Goal: Task Accomplishment & Management: Use online tool/utility

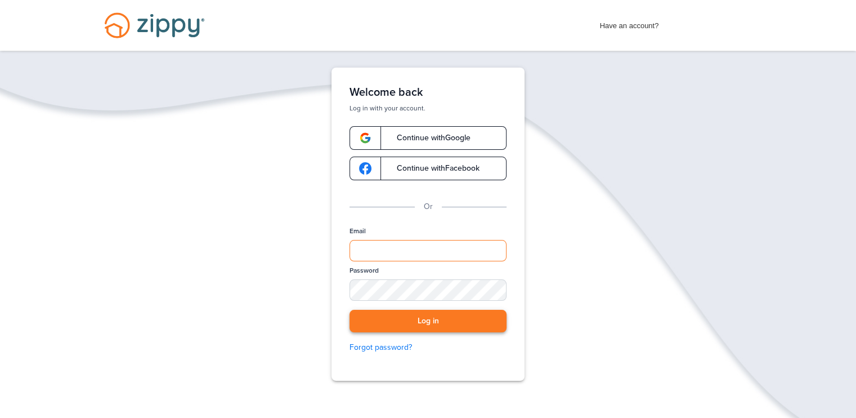
type input "**********"
click at [464, 323] on button "Log in" at bounding box center [428, 321] width 157 height 23
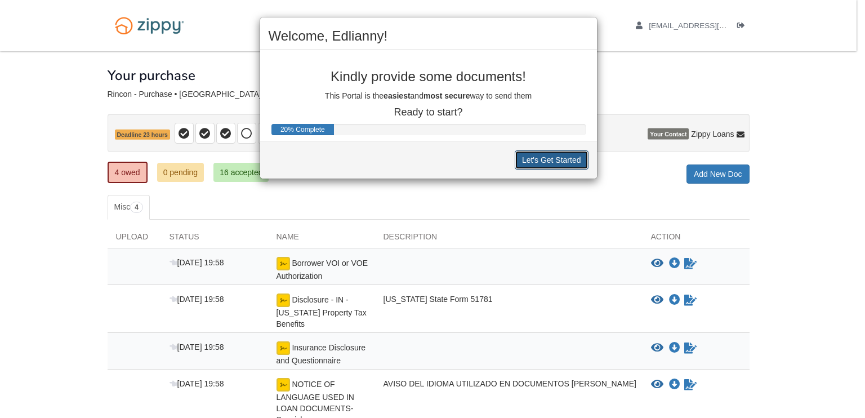
click at [536, 156] on button "Let's Get Started" at bounding box center [552, 159] width 74 height 19
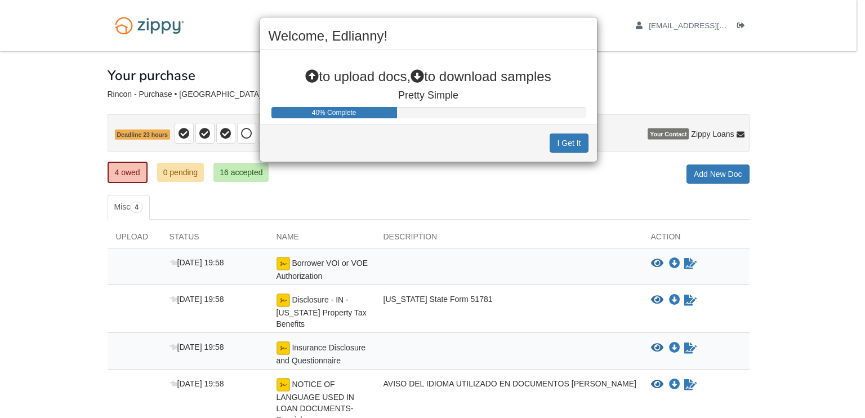
drag, startPoint x: 698, startPoint y: 329, endPoint x: 382, endPoint y: 201, distance: 340.7
click at [382, 201] on div "Welcome, Edlianny! to upload docs, to download samples Pretty Simple 40% Comple…" at bounding box center [432, 209] width 865 height 418
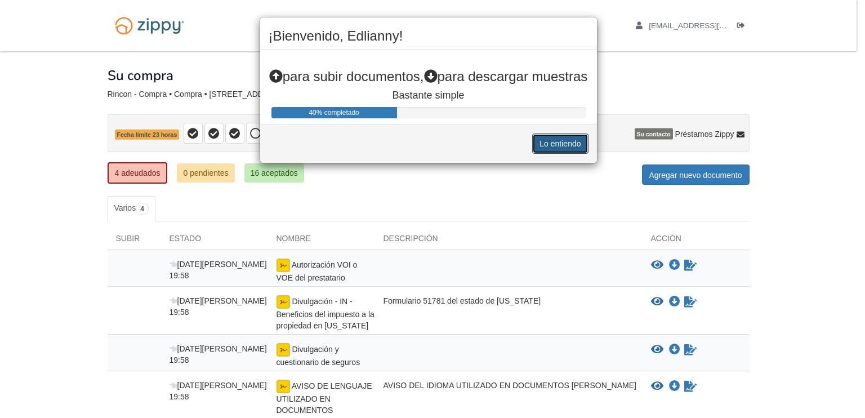
click at [564, 141] on font "Lo entiendo" at bounding box center [559, 144] width 41 height 9
click at [574, 142] on font "Lo entiendo" at bounding box center [559, 144] width 41 height 9
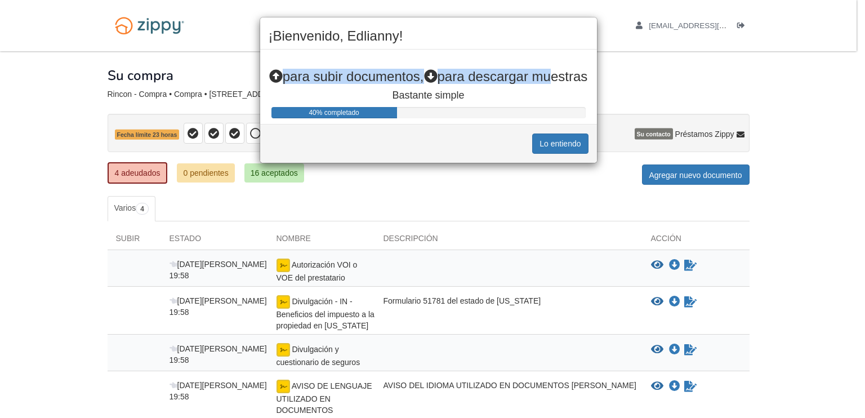
drag, startPoint x: 409, startPoint y: 36, endPoint x: 551, endPoint y: 52, distance: 143.3
click at [551, 52] on div "¡Bienvenido, Edlianny! para subir documentos, para descargar muestras Bastante …" at bounding box center [429, 90] width 338 height 146
